Goal: Transaction & Acquisition: Purchase product/service

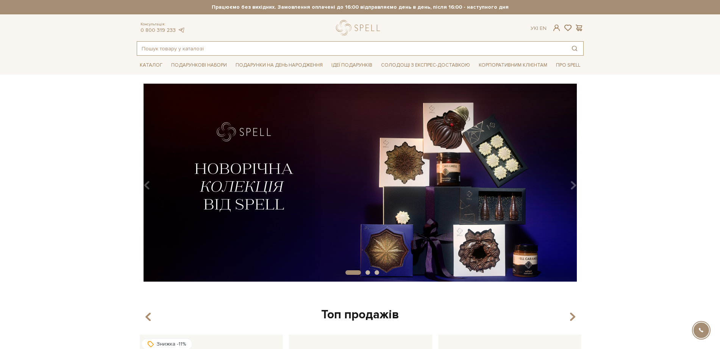
click at [220, 45] on input "text" at bounding box center [351, 49] width 429 height 14
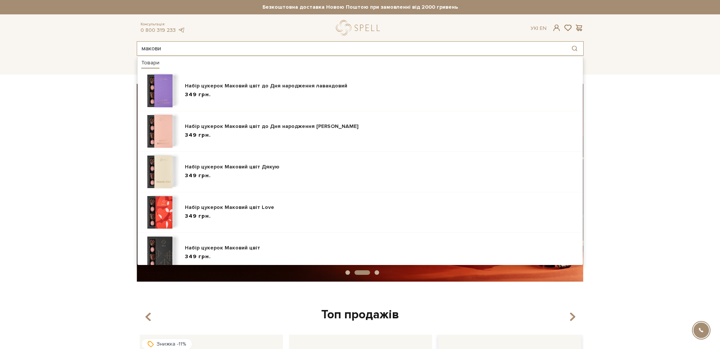
type input "макови"
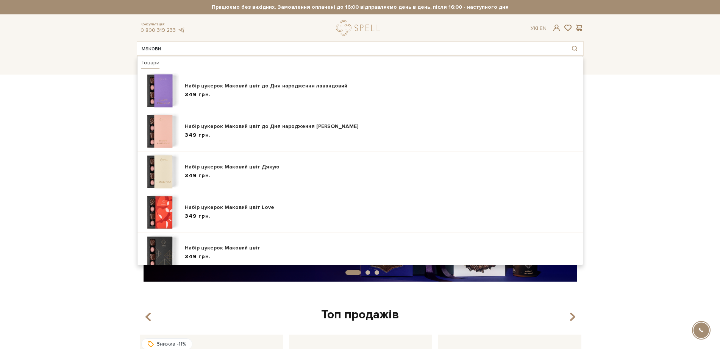
click at [111, 52] on header "Безкоштовна доставка Новою Поштою при замовленні від 2000 гривень Працюємо без …" at bounding box center [360, 28] width 720 height 56
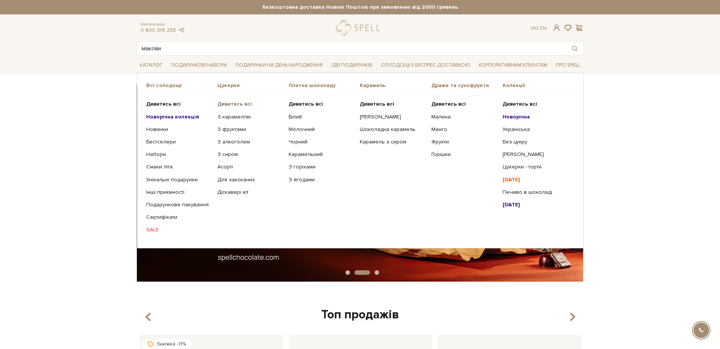
click at [239, 106] on b "Дивитись всі" at bounding box center [235, 104] width 34 height 6
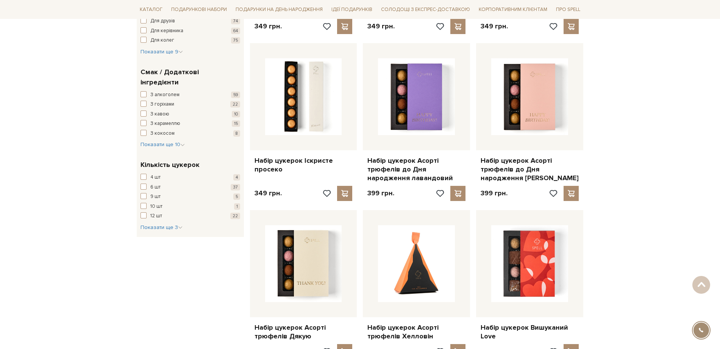
scroll to position [616, 0]
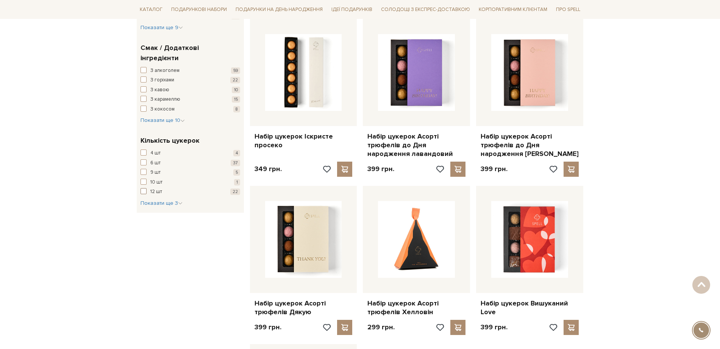
click at [149, 188] on button "12 шт 22" at bounding box center [191, 192] width 100 height 8
